Goal: Navigation & Orientation: Find specific page/section

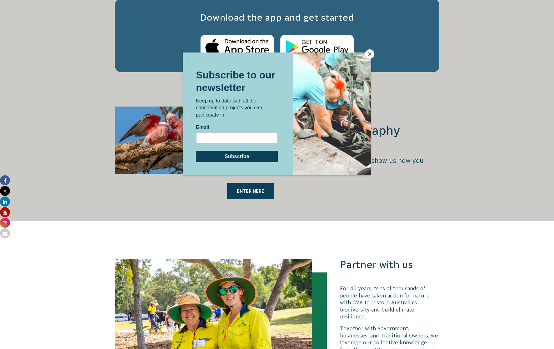
scroll to position [1124, 0]
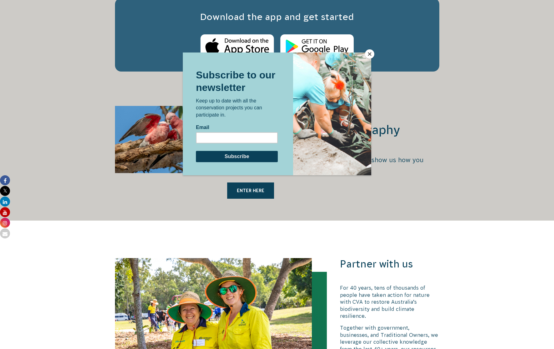
click at [374, 54] on button "Close" at bounding box center [369, 53] width 9 height 9
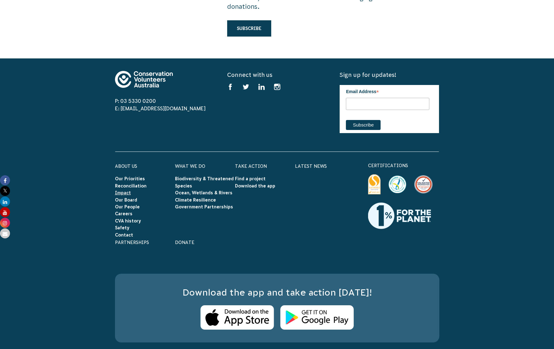
scroll to position [1918, 0]
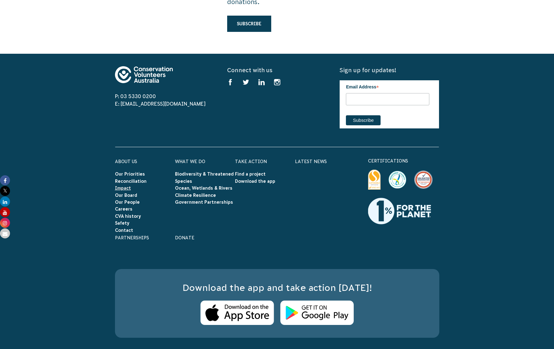
click at [124, 185] on link "Impact" at bounding box center [123, 187] width 16 height 5
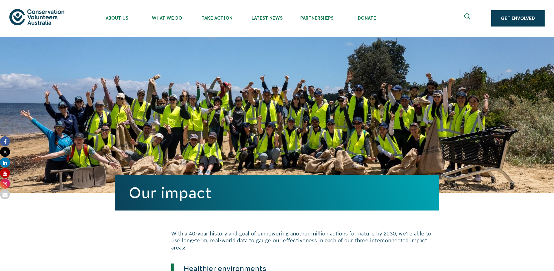
drag, startPoint x: 178, startPoint y: 114, endPoint x: 42, endPoint y: 15, distance: 167.9
click at [42, 15] on img at bounding box center [36, 17] width 55 height 16
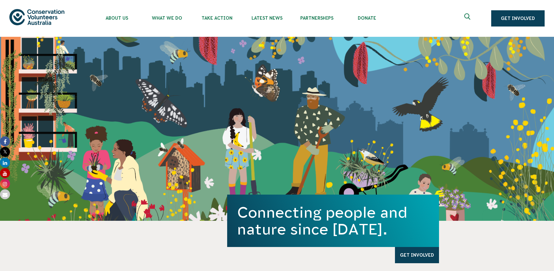
drag, startPoint x: 164, startPoint y: 93, endPoint x: 118, endPoint y: 115, distance: 50.6
click at [118, 115] on div "Connecting people and nature since [DATE]. Get Involved" at bounding box center [277, 129] width 554 height 184
click at [143, 108] on div "Connecting people and nature since [DATE]. Get Involved" at bounding box center [277, 129] width 554 height 184
drag, startPoint x: 150, startPoint y: 104, endPoint x: 328, endPoint y: 112, distance: 177.2
click at [327, 111] on div "Connecting people and nature since 1982. Get Involved" at bounding box center [277, 129] width 554 height 184
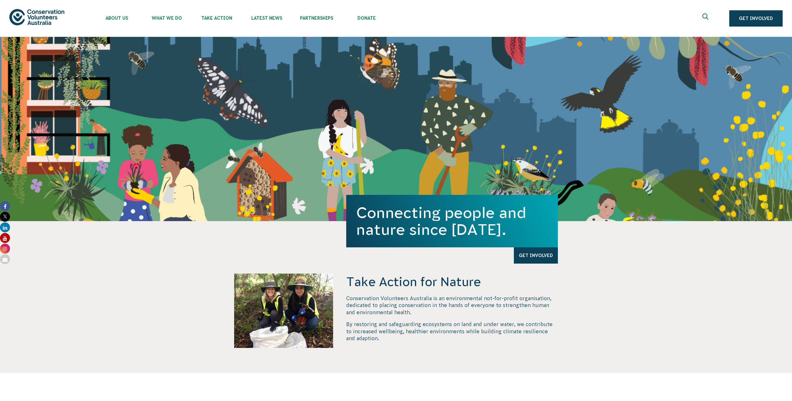
click at [388, 62] on div "Connecting people and nature since 1982. Get Involved" at bounding box center [396, 129] width 792 height 184
click at [127, 271] on section "Take Action for Nature Conservation Volunteers Australia is an environmental no…" at bounding box center [396, 297] width 792 height 152
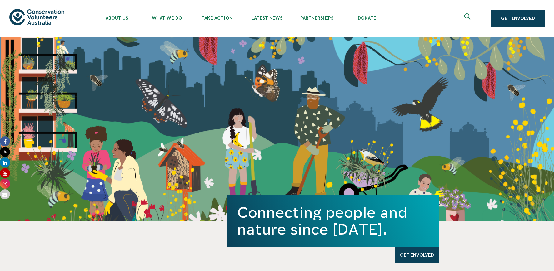
click at [47, 14] on img at bounding box center [36, 17] width 55 height 16
drag, startPoint x: 36, startPoint y: 27, endPoint x: 36, endPoint y: 19, distance: 7.8
click at [443, 24] on ul "About Us Our Priorities Reconciliation Impact Our Board Our People Careers CVA …" at bounding box center [283, 18] width 383 height 37
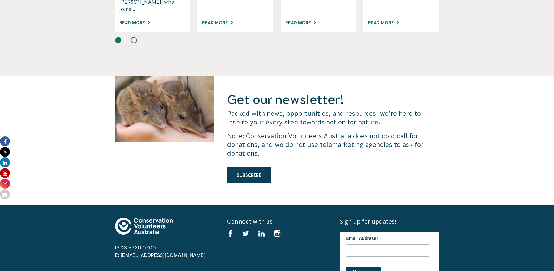
scroll to position [1777, 0]
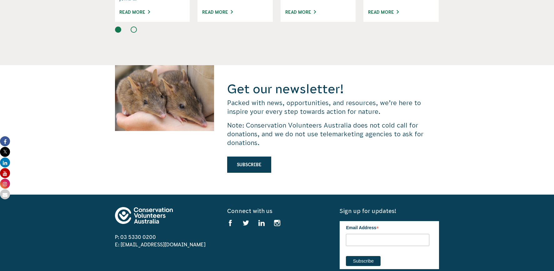
click at [487, 127] on div "Get our newsletter! Packed with news, opportunities, and resources, we’re here …" at bounding box center [277, 130] width 554 height 130
click at [194, 65] on div at bounding box center [164, 130] width 99 height 130
drag, startPoint x: 192, startPoint y: 50, endPoint x: 139, endPoint y: 108, distance: 79.1
click at [139, 108] on div at bounding box center [164, 130] width 99 height 130
click at [160, 80] on div at bounding box center [164, 130] width 99 height 130
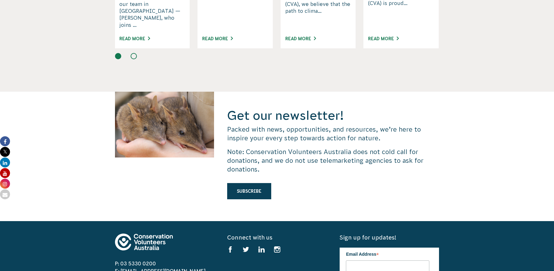
scroll to position [1715, 0]
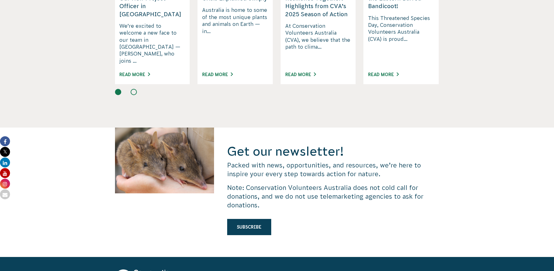
click at [154, 129] on div at bounding box center [164, 193] width 99 height 130
